Goal: Check status: Check status

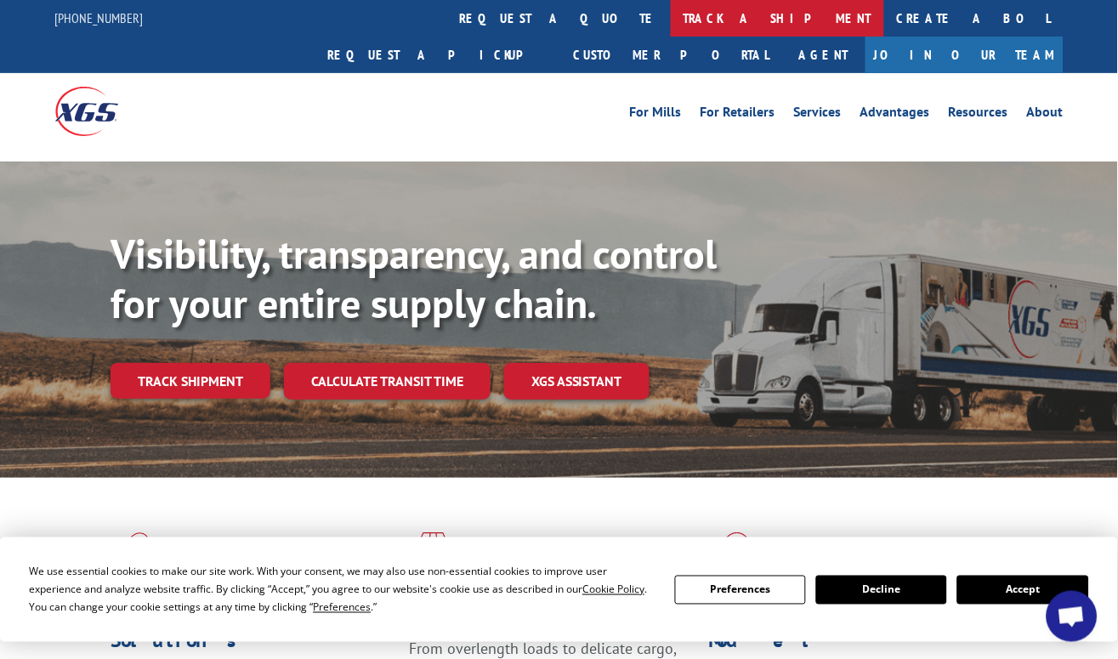
click at [671, 22] on link "track a shipment" at bounding box center [777, 18] width 213 height 37
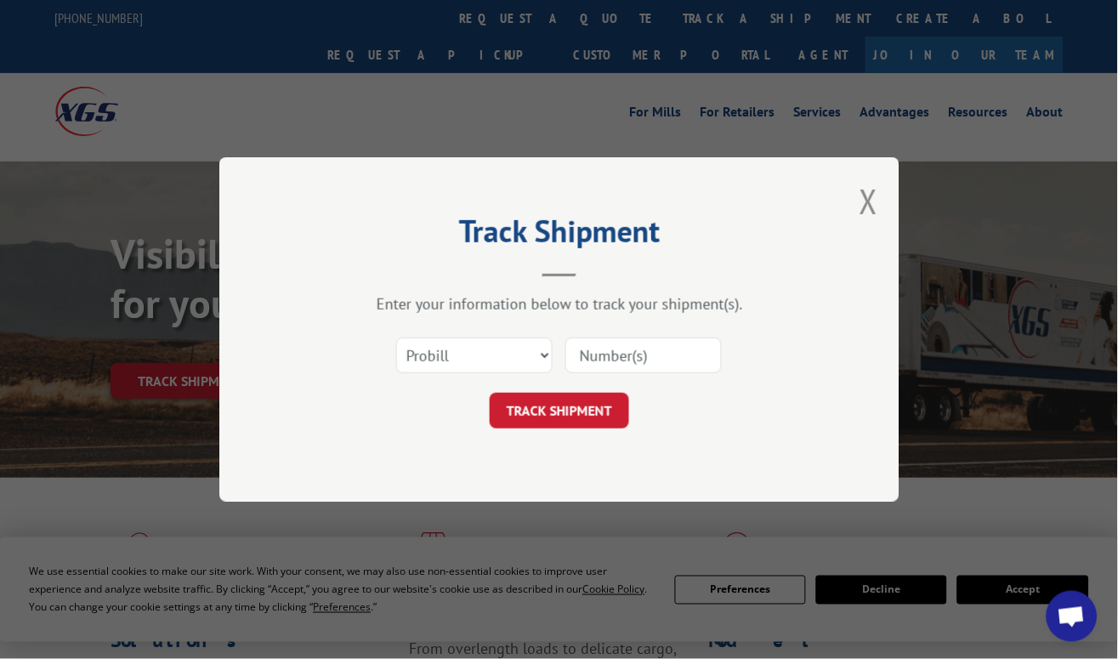
click at [664, 350] on input at bounding box center [644, 356] width 157 height 36
paste input "17518837"
type input "17518837"
click at [593, 403] on button "TRACK SHIPMENT" at bounding box center [559, 411] width 139 height 36
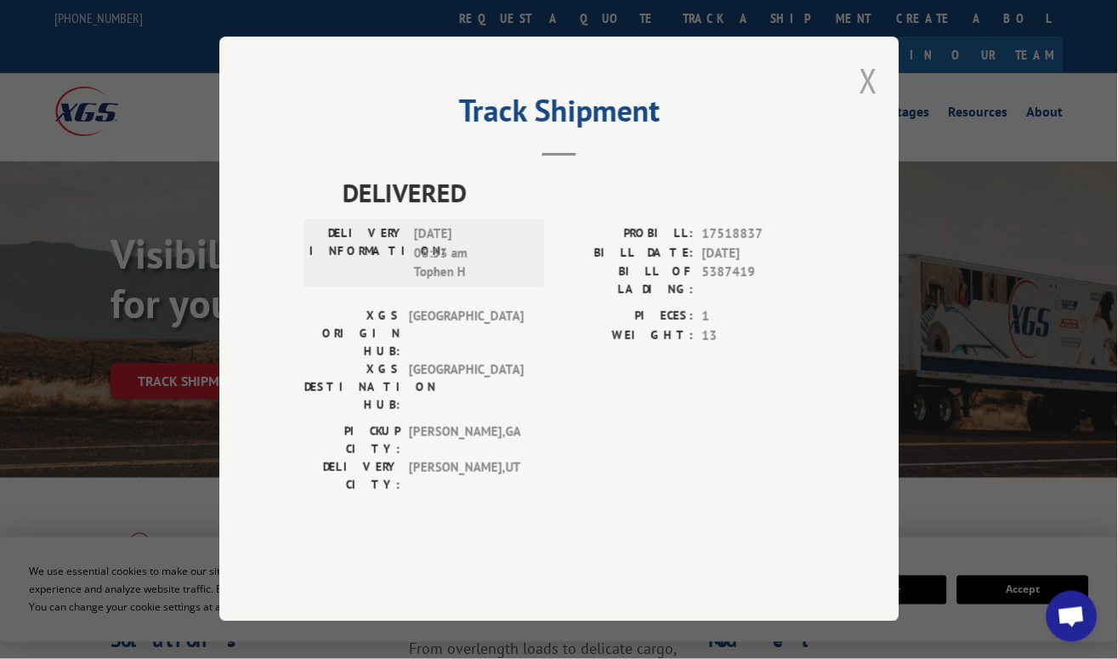
click at [873, 103] on button "Close modal" at bounding box center [869, 80] width 19 height 45
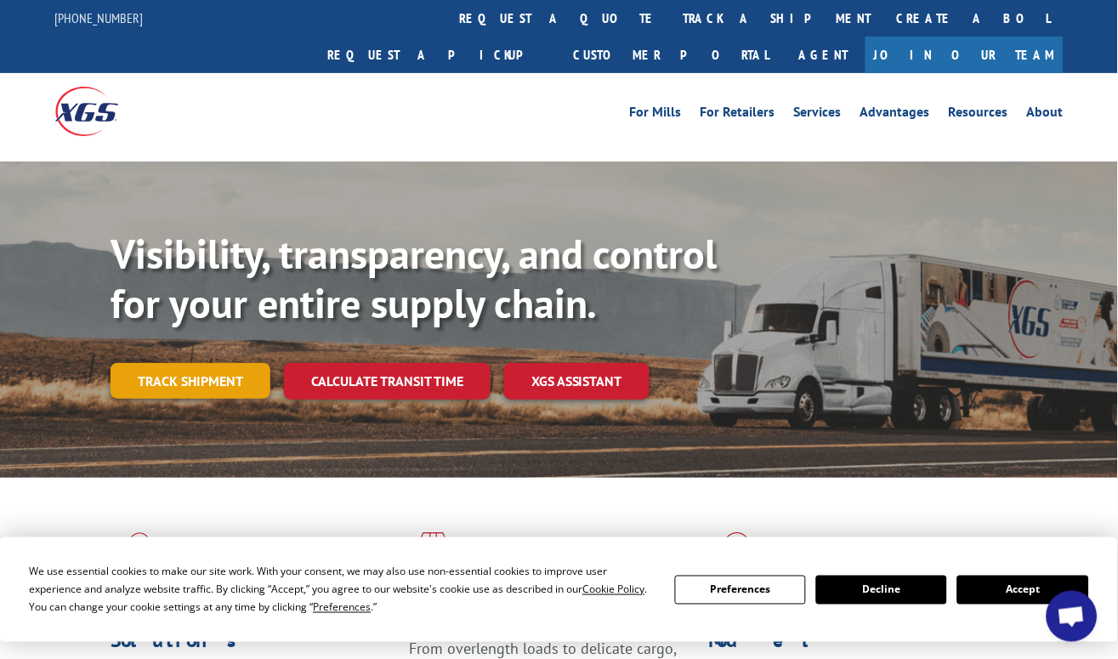
click at [218, 363] on link "Track shipment" at bounding box center [191, 381] width 160 height 36
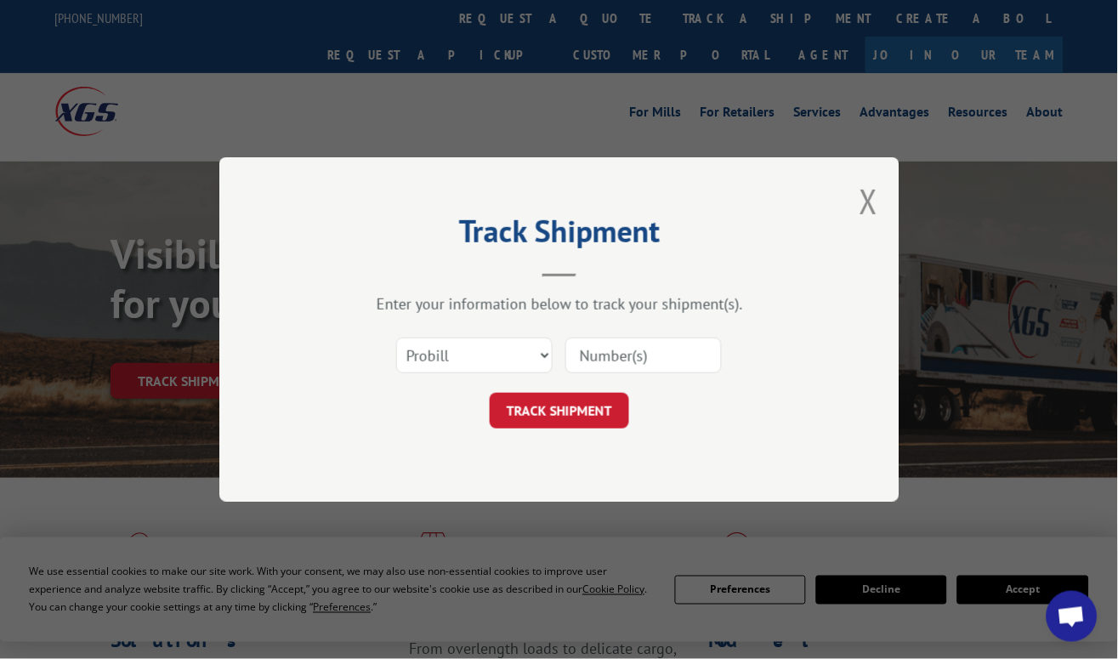
click at [610, 356] on input at bounding box center [644, 356] width 157 height 36
paste input "5555490"
type input "5555490"
click at [537, 356] on select "Select category... Probill BOL PO" at bounding box center [474, 356] width 157 height 36
select select "bol"
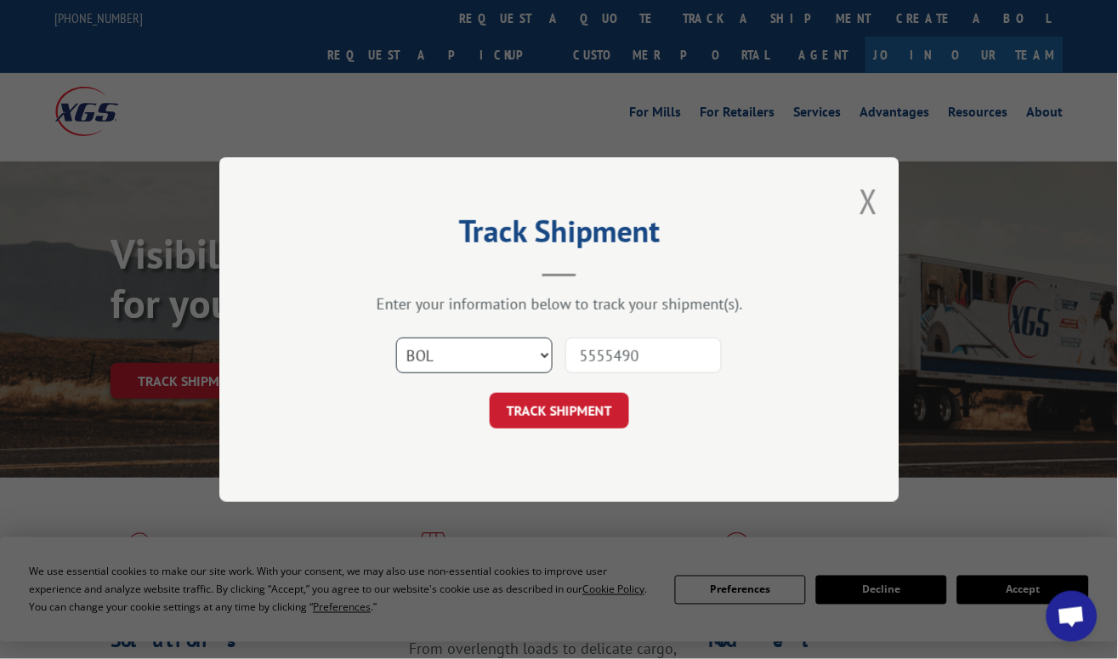
click at [396, 338] on select "Select category... Probill BOL PO" at bounding box center [474, 356] width 157 height 36
click at [559, 397] on button "TRACK SHIPMENT" at bounding box center [559, 411] width 139 height 36
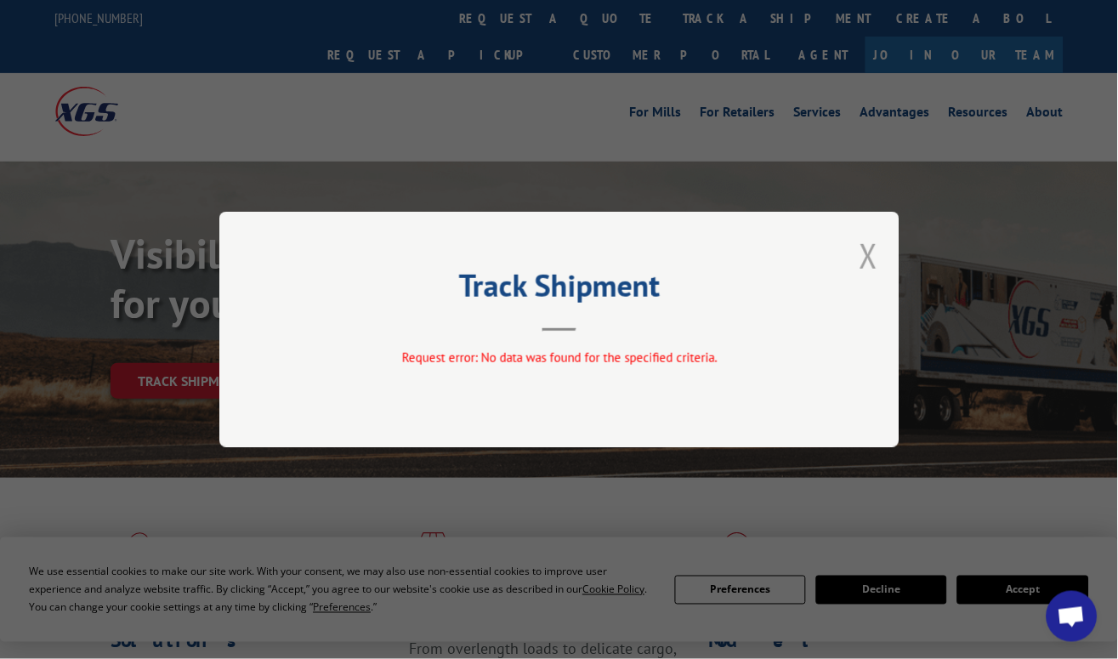
click at [867, 257] on button "Close modal" at bounding box center [869, 255] width 19 height 45
